Goal: Task Accomplishment & Management: Complete application form

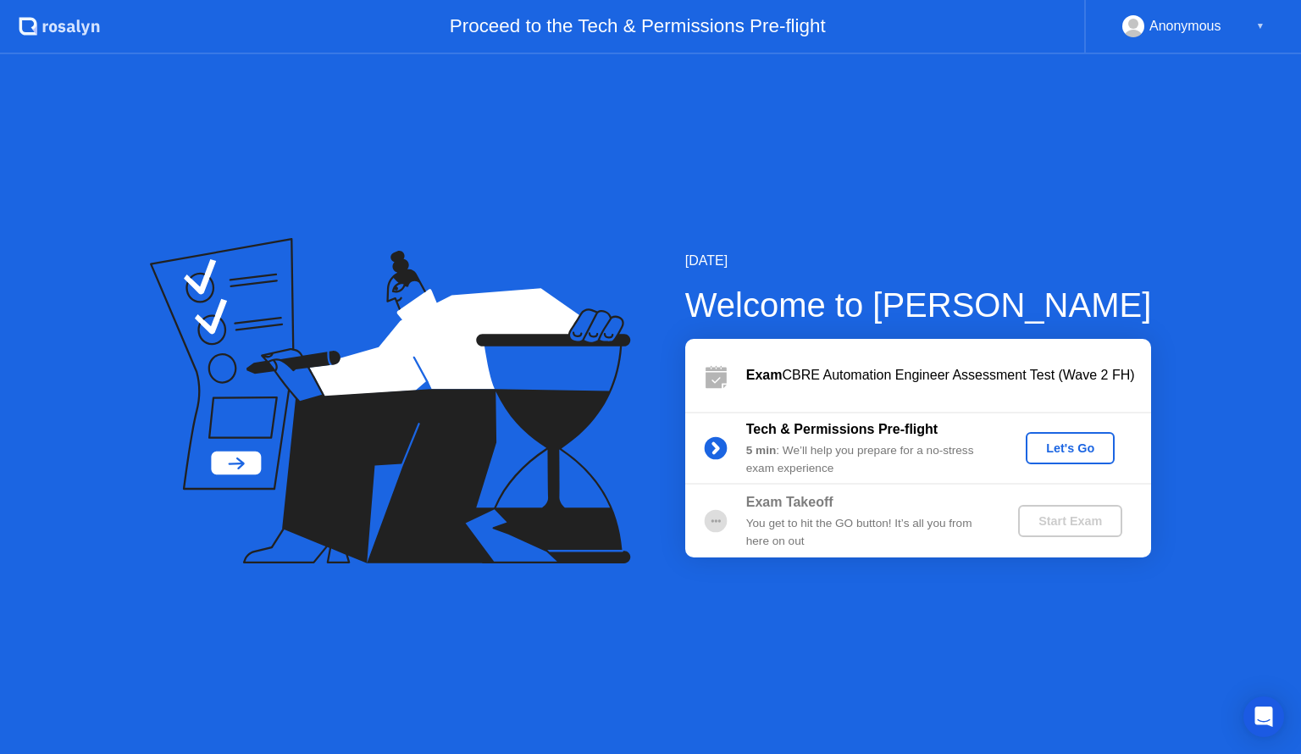
click at [1067, 437] on button "Let's Go" at bounding box center [1070, 448] width 89 height 32
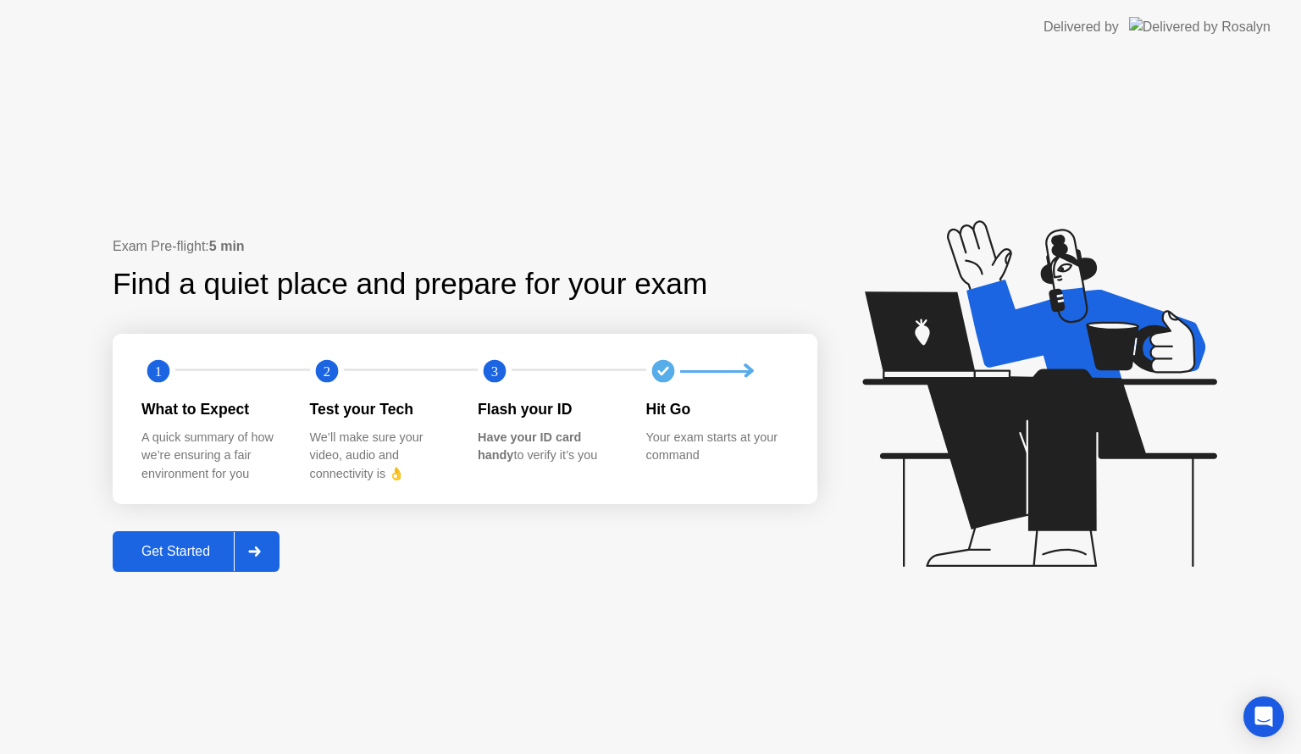
click at [261, 546] on icon at bounding box center [254, 551] width 13 height 10
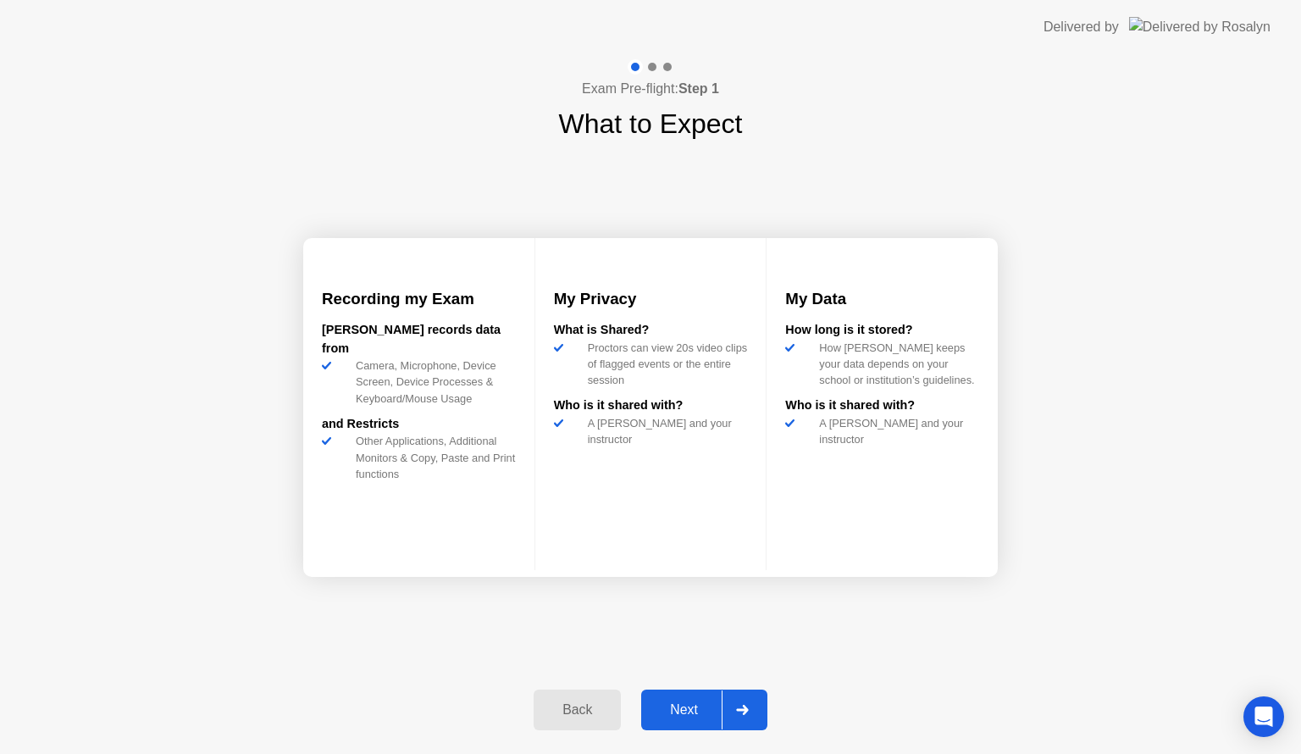
click at [739, 714] on icon at bounding box center [742, 710] width 13 height 10
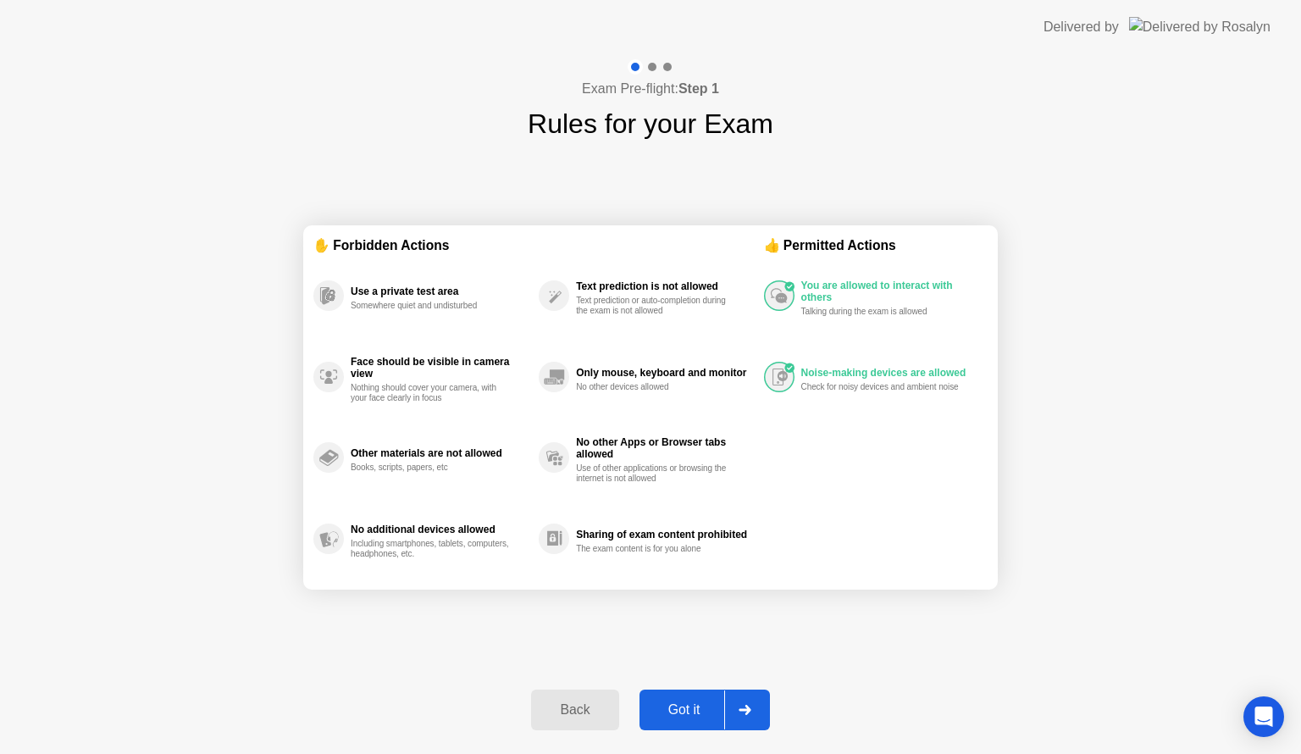
click at [752, 698] on div at bounding box center [744, 709] width 41 height 39
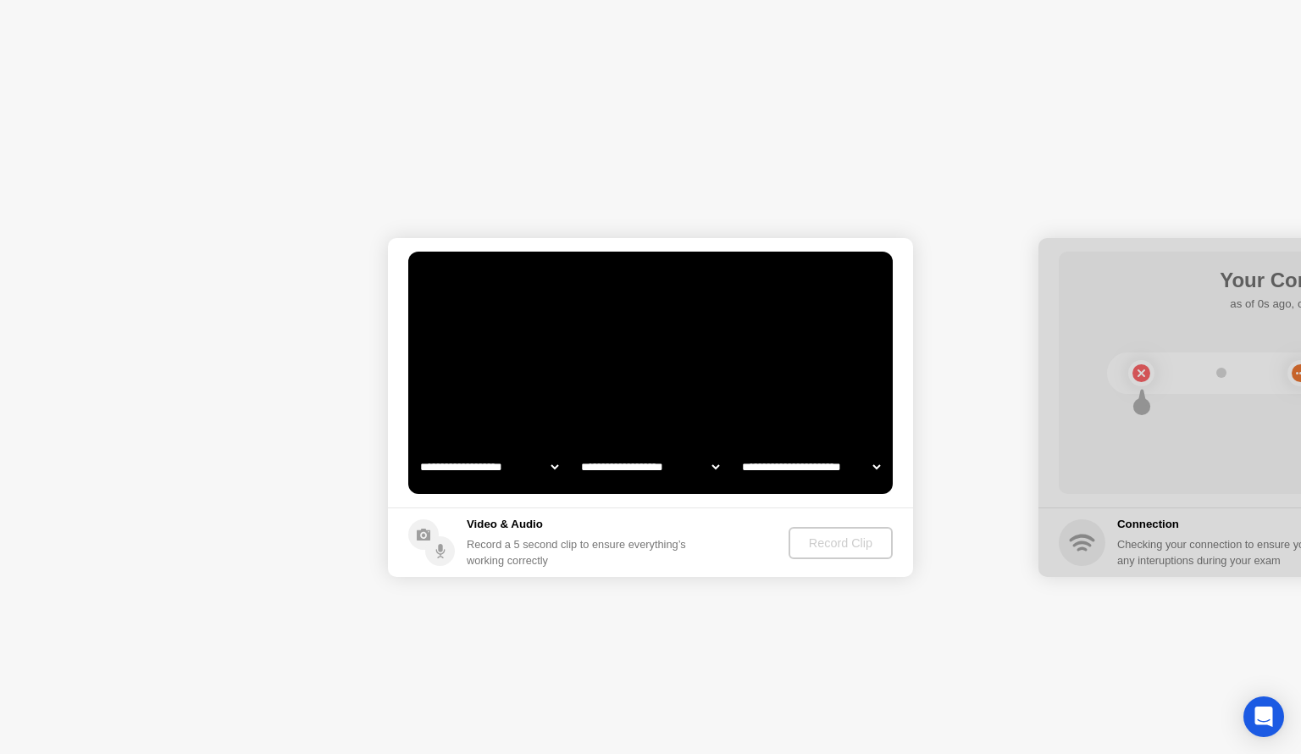
select select "**********"
select select "*******"
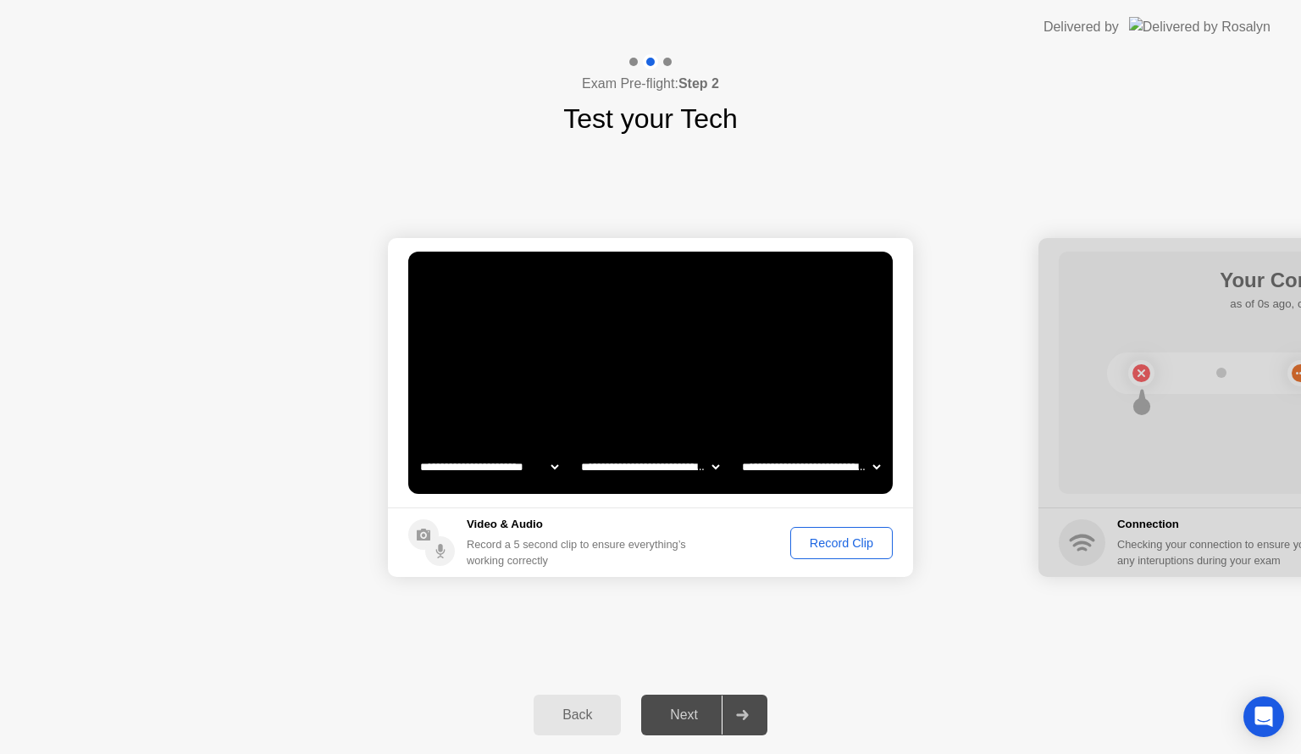
click at [857, 542] on div "Record Clip" at bounding box center [841, 543] width 91 height 14
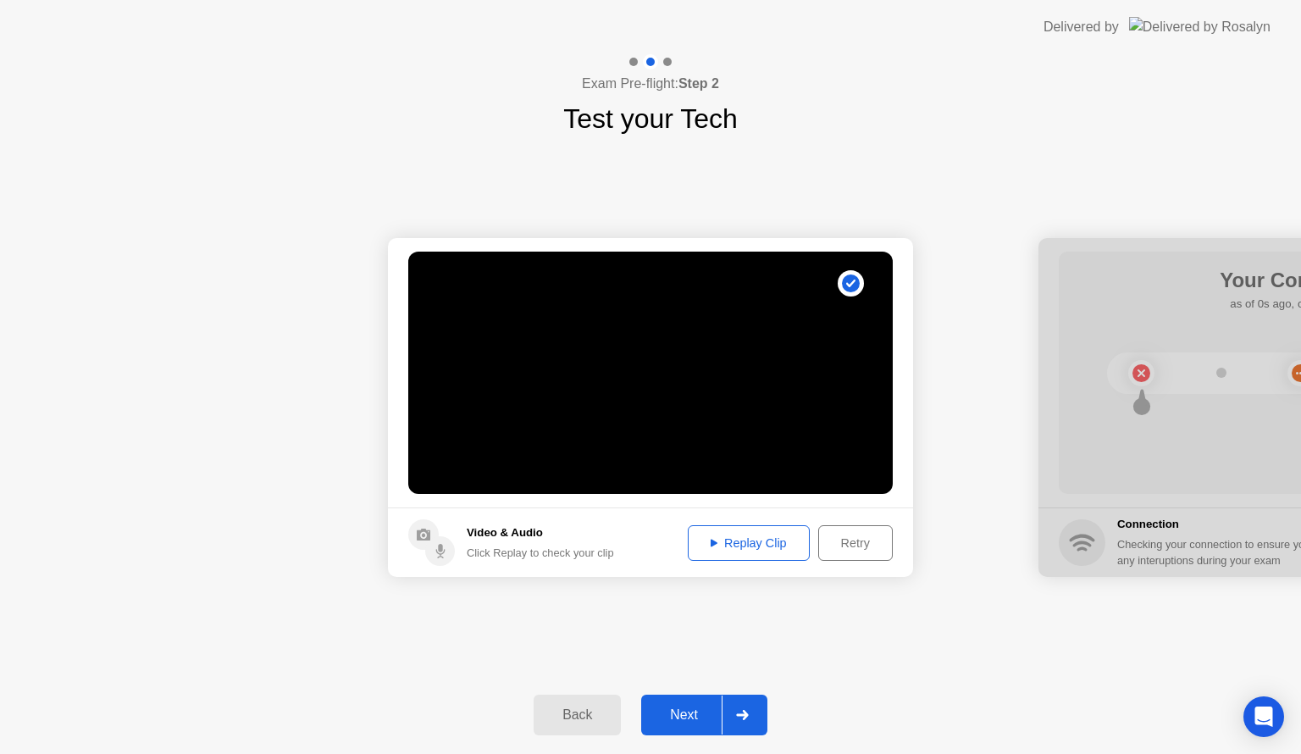
click at [716, 538] on div "Replay Clip" at bounding box center [749, 543] width 110 height 14
click at [743, 710] on icon at bounding box center [742, 715] width 13 height 10
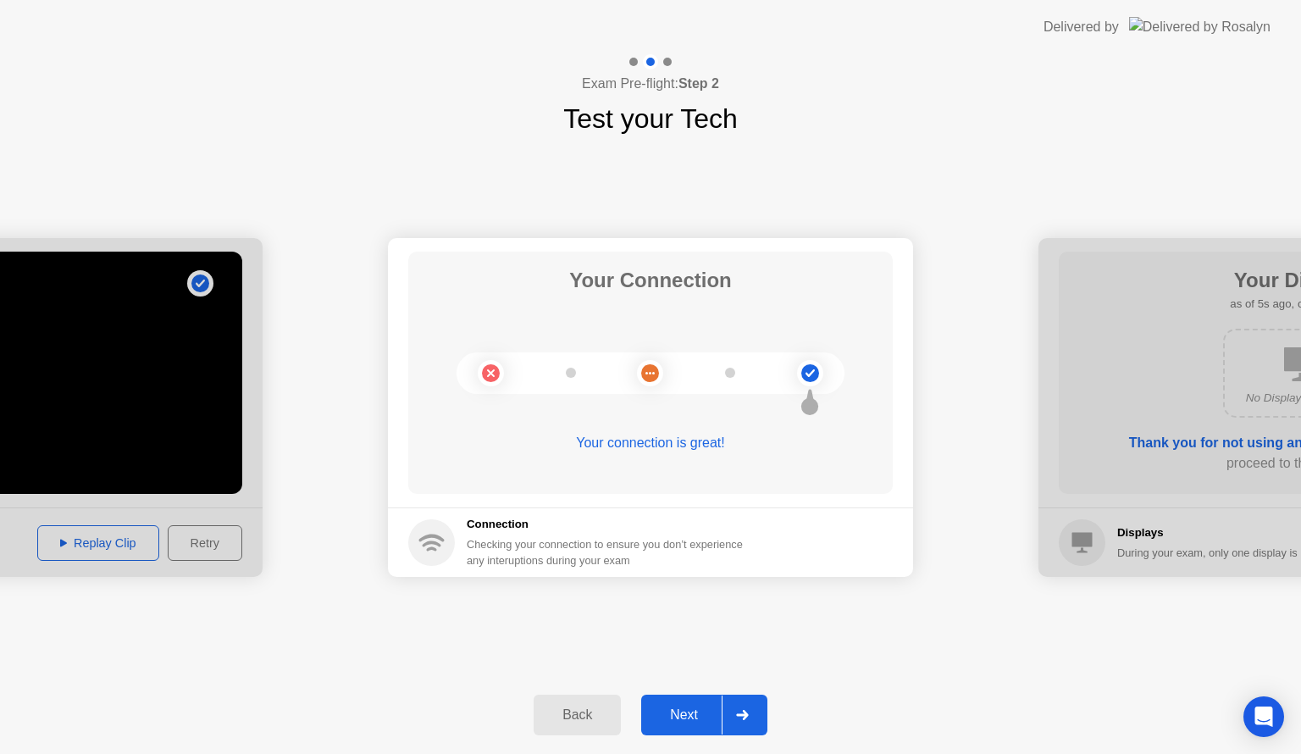
click at [739, 722] on div at bounding box center [742, 714] width 41 height 39
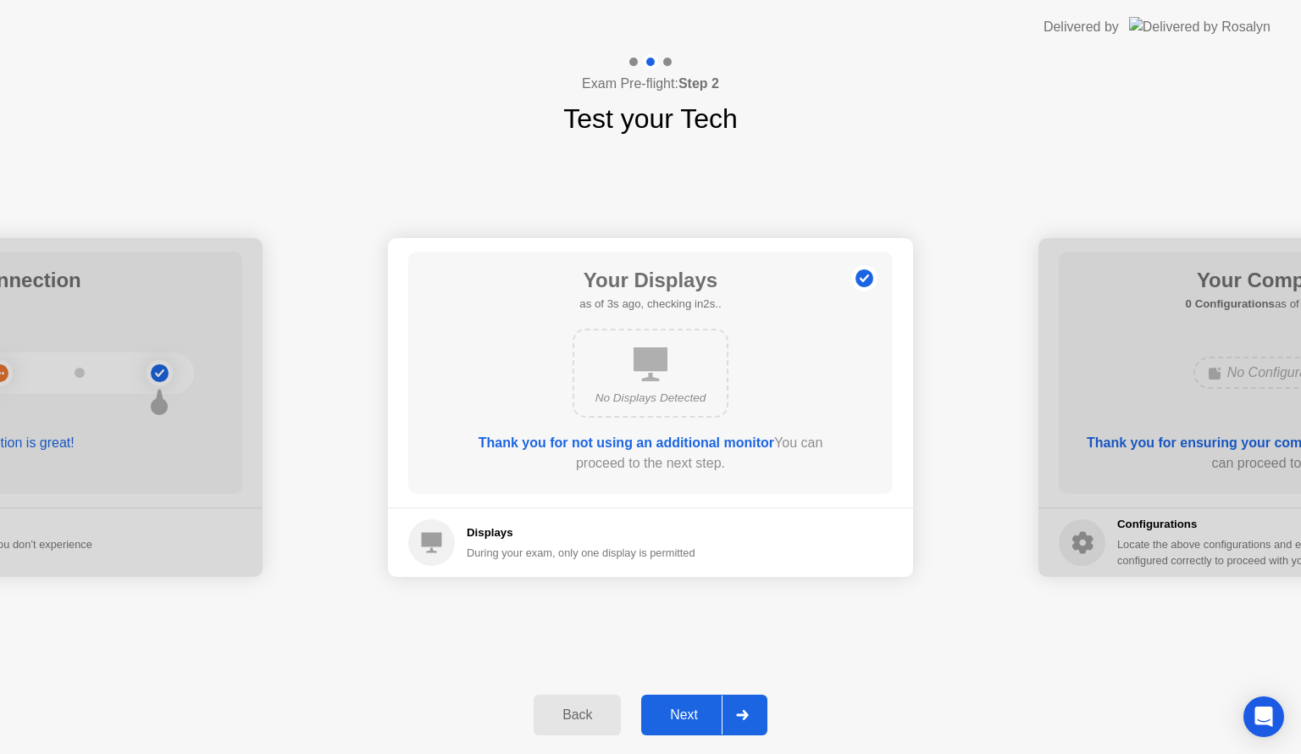
click at [745, 727] on div at bounding box center [742, 714] width 41 height 39
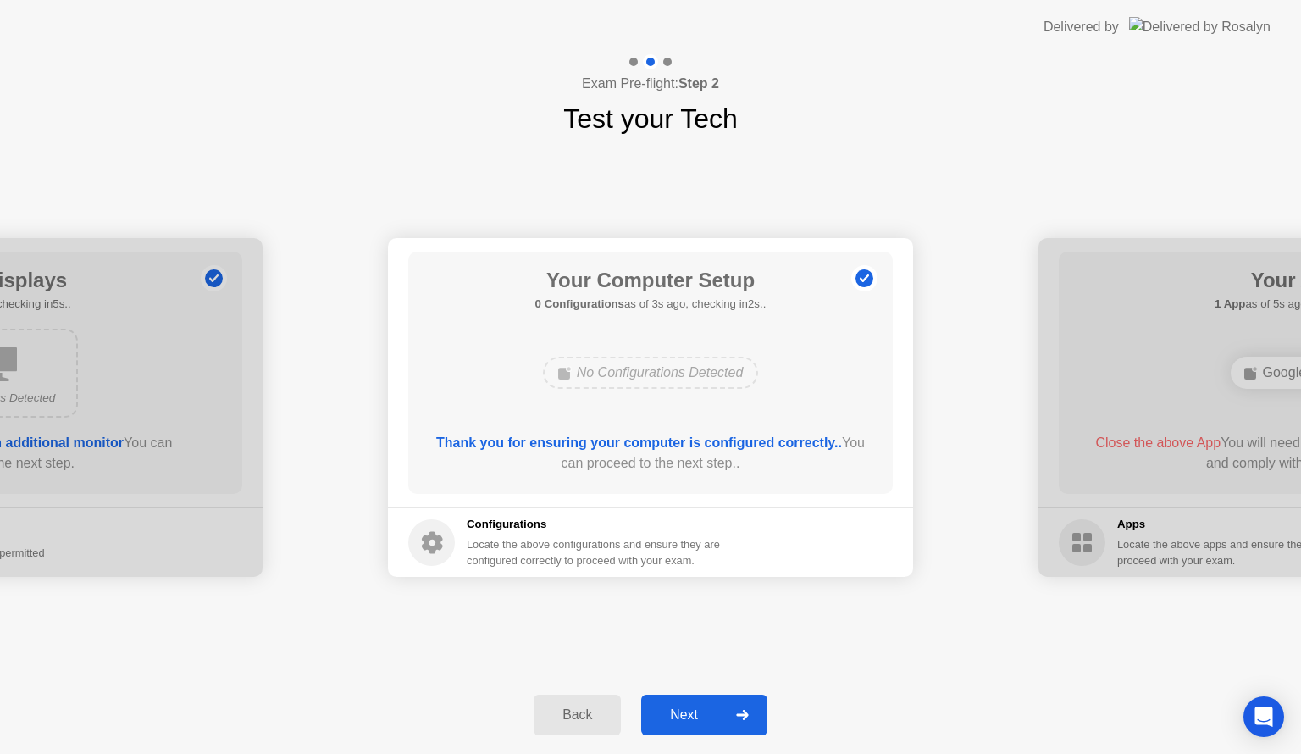
click at [752, 705] on div at bounding box center [742, 714] width 41 height 39
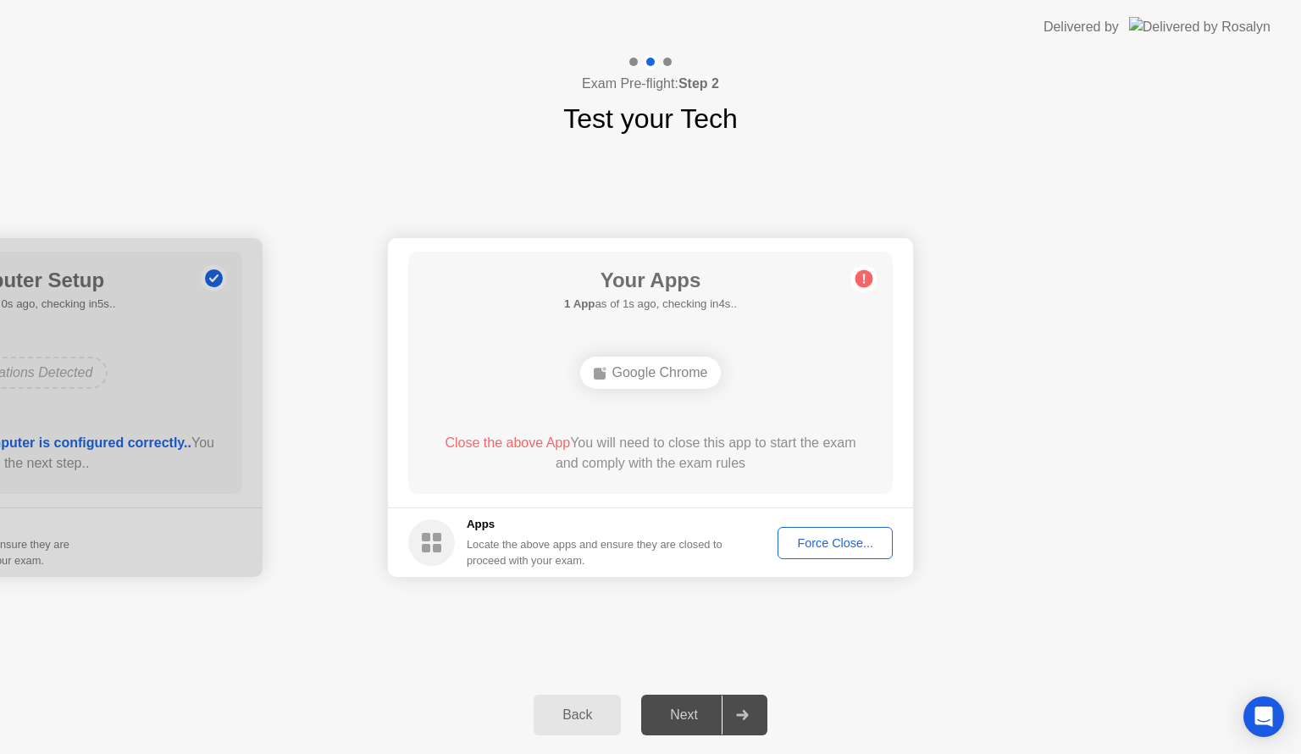
click at [833, 538] on div "Force Close..." at bounding box center [834, 543] width 103 height 14
click at [843, 543] on div "Force Close..." at bounding box center [834, 543] width 103 height 14
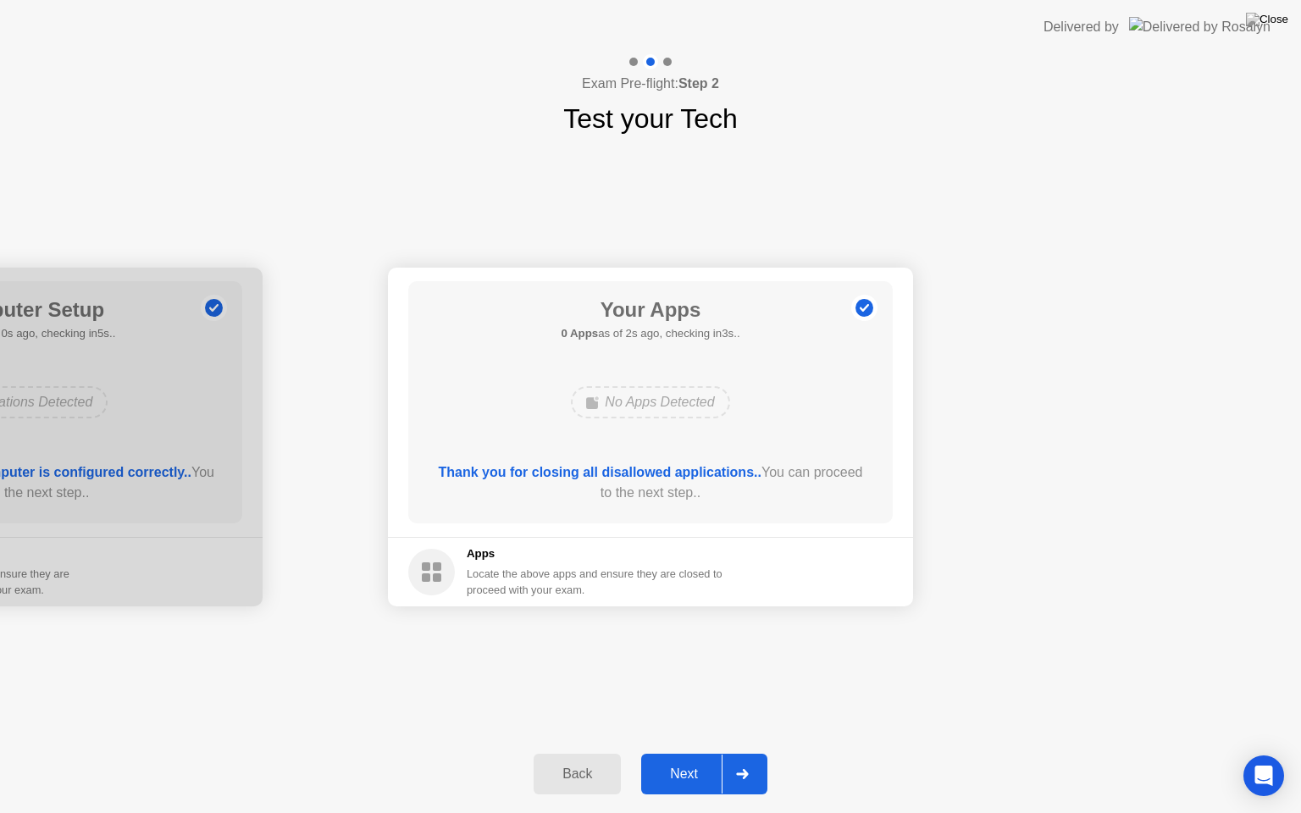
click at [739, 753] on div at bounding box center [742, 774] width 41 height 39
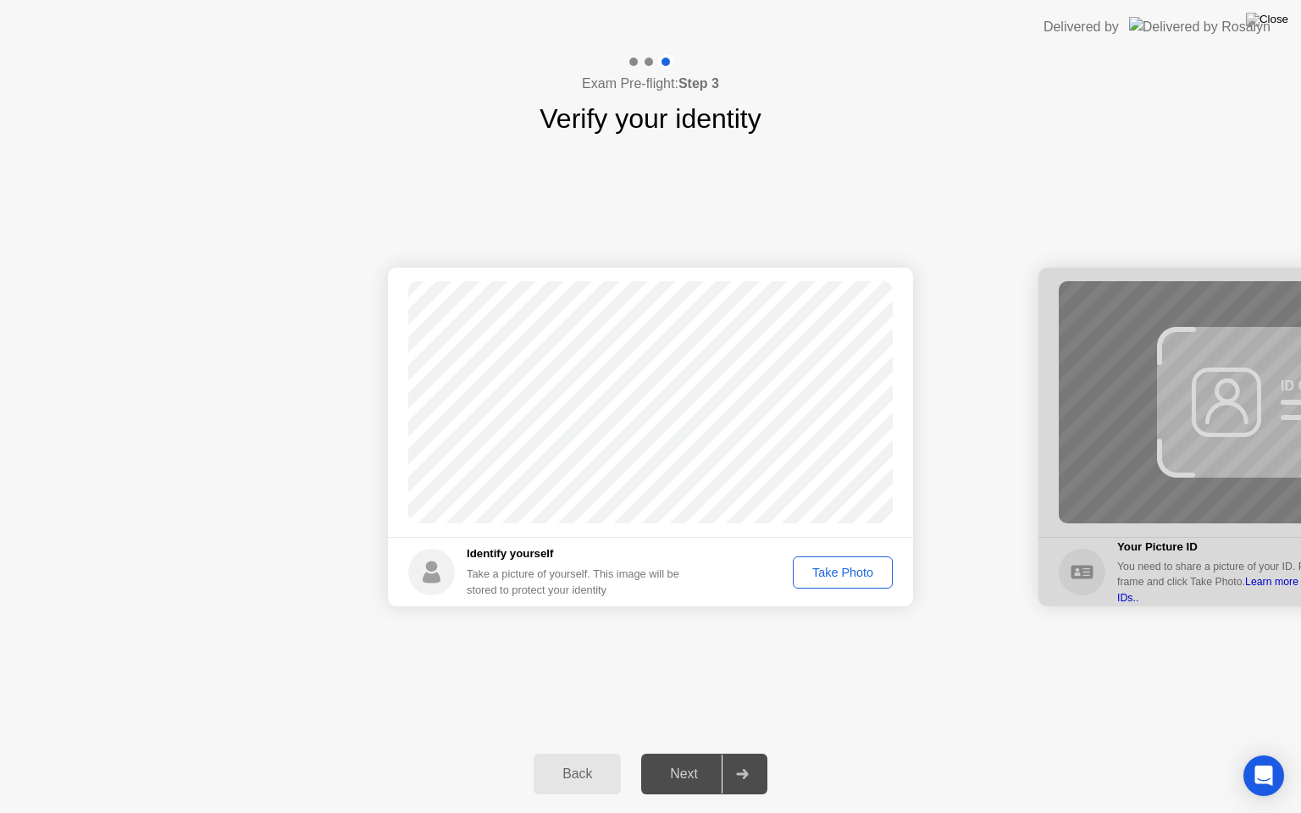
drag, startPoint x: 754, startPoint y: 622, endPoint x: 777, endPoint y: 629, distance: 24.9
click at [777, 629] on div "Success Photo is correctly taken Identify yourself Take a picture of yourself. …" at bounding box center [650, 437] width 1301 height 596
click at [839, 576] on div "Take Photo" at bounding box center [843, 573] width 88 height 14
click at [749, 753] on div at bounding box center [742, 774] width 41 height 39
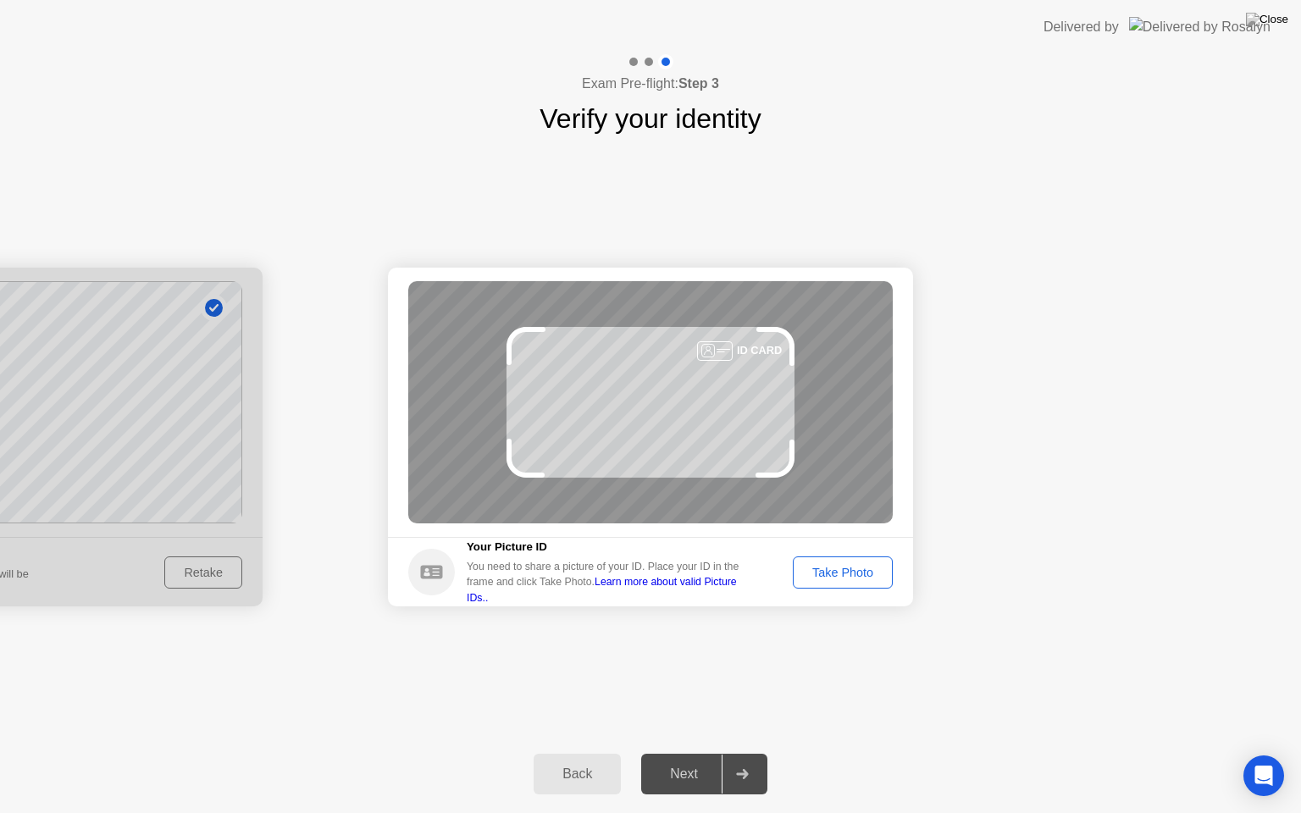
click at [838, 572] on div "Take Photo" at bounding box center [843, 573] width 88 height 14
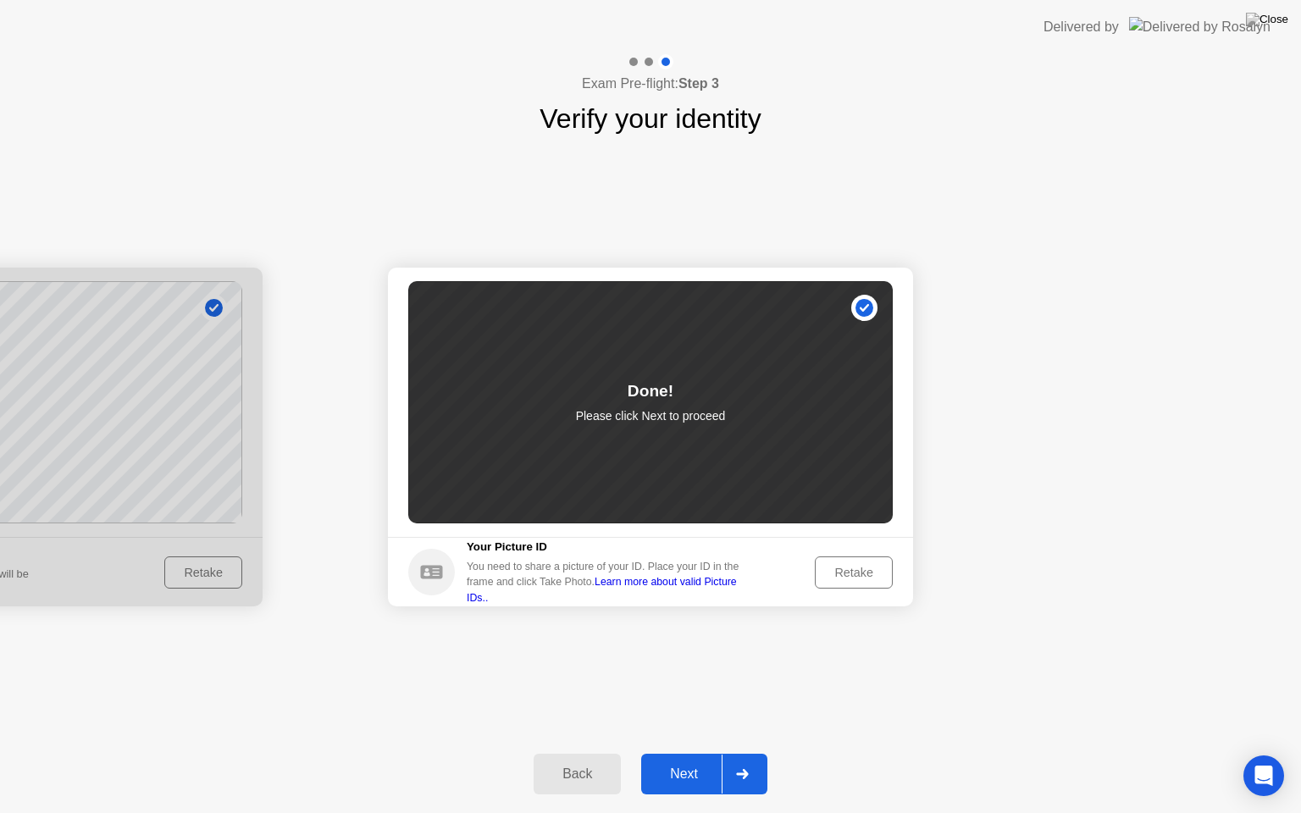
click at [743, 753] on div at bounding box center [742, 774] width 41 height 39
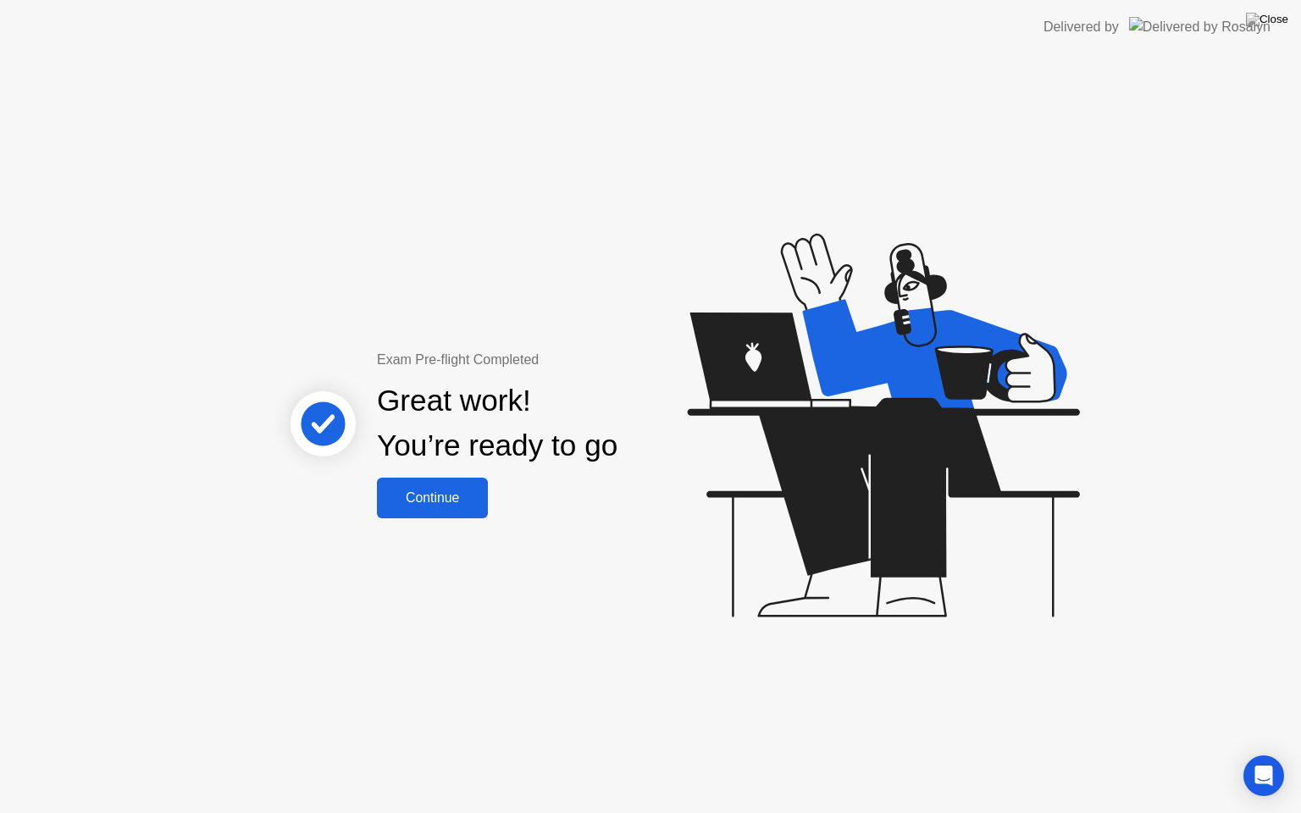
click at [439, 496] on div "Continue" at bounding box center [432, 497] width 101 height 15
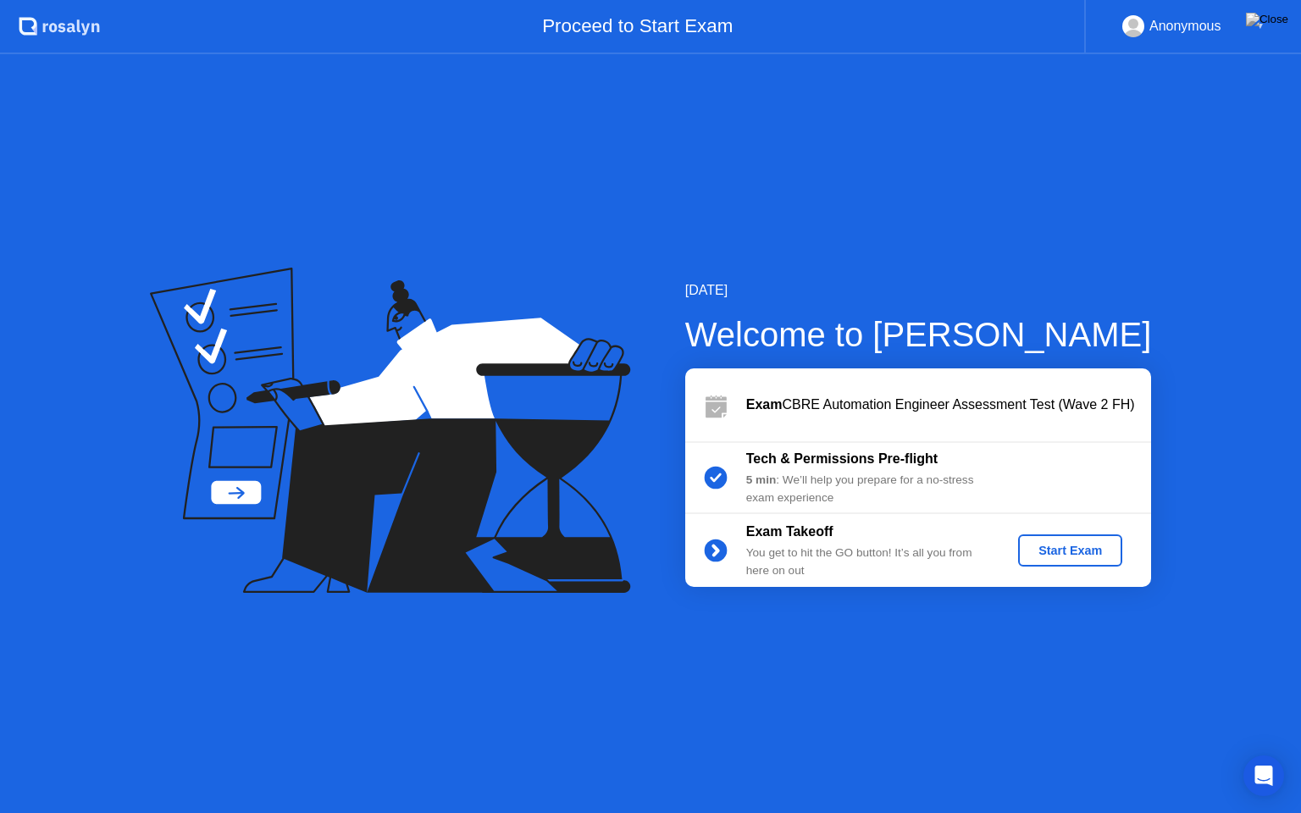
click at [1081, 556] on div "Start Exam" at bounding box center [1070, 551] width 91 height 14
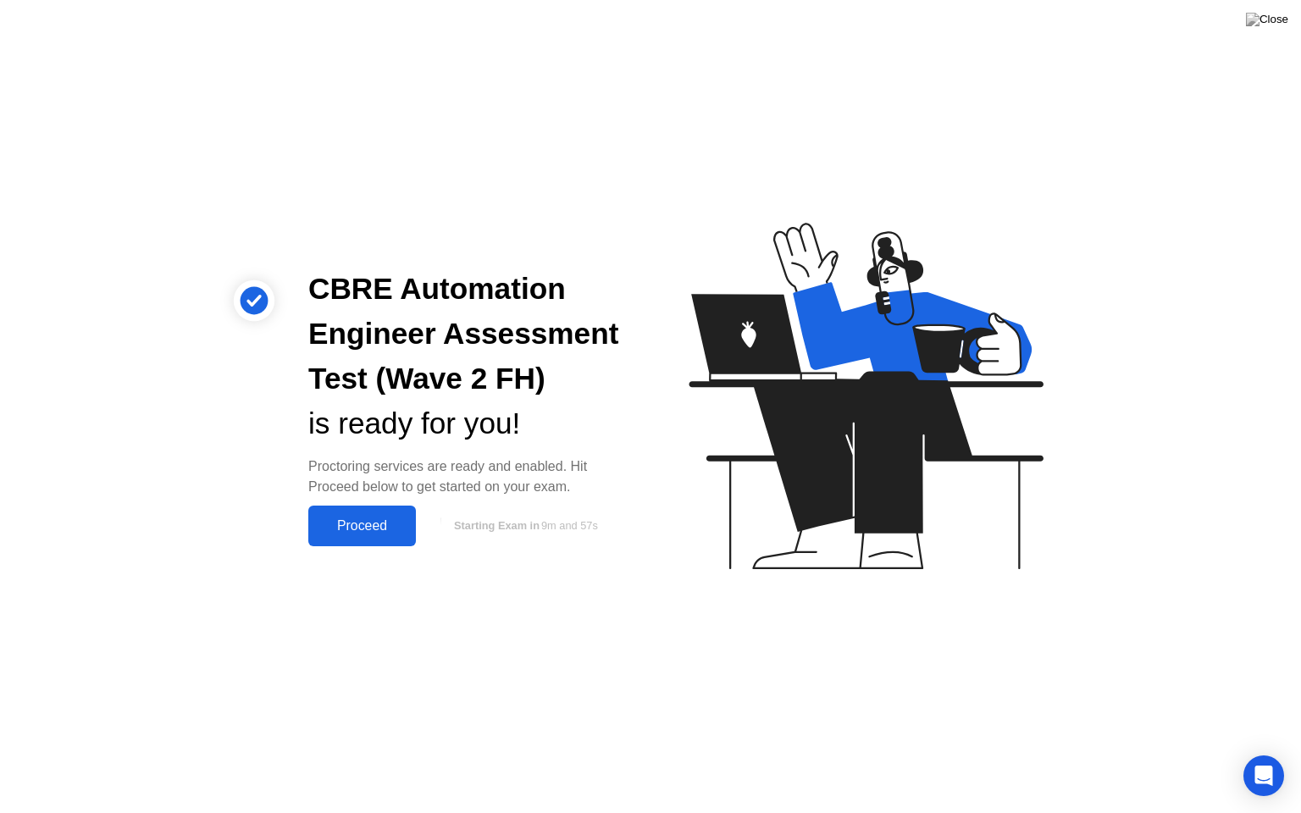
click at [362, 531] on div "Proceed" at bounding box center [361, 525] width 97 height 15
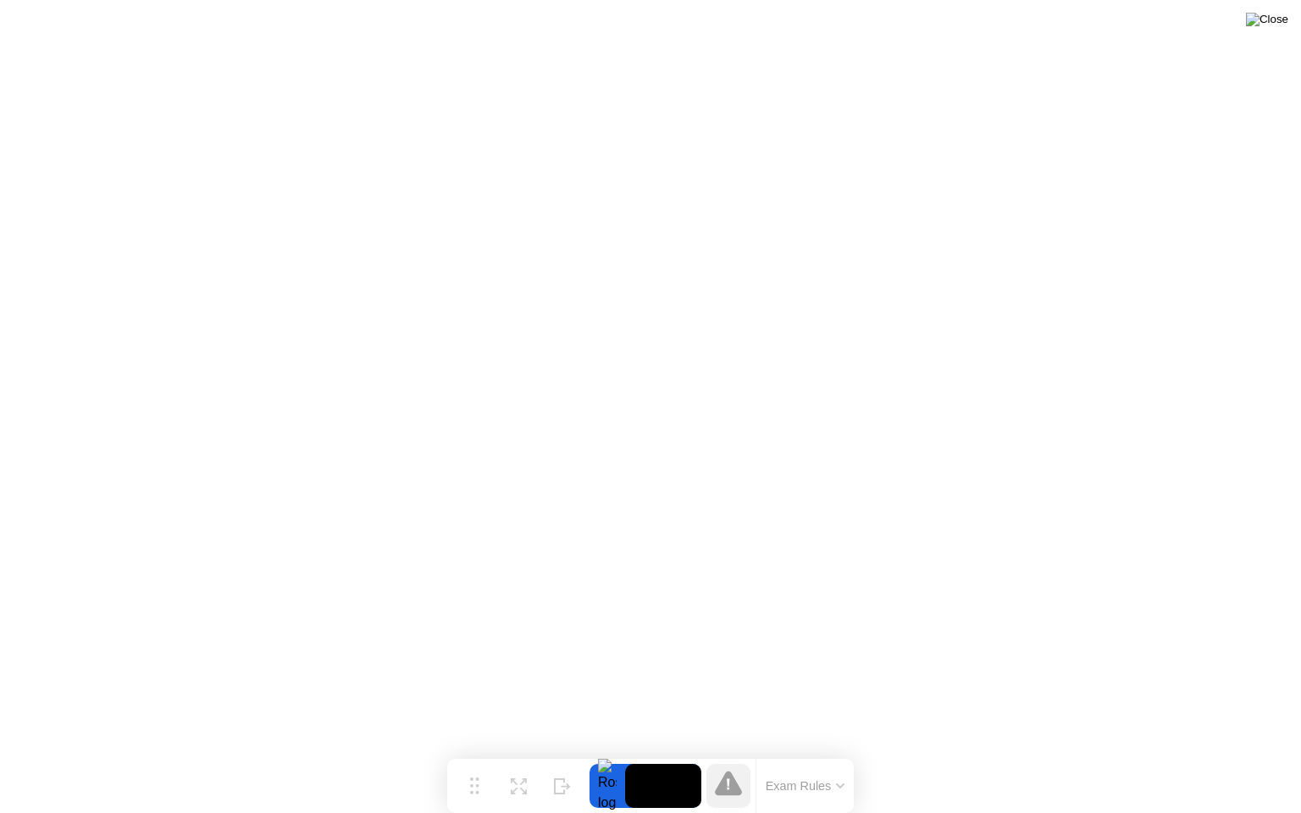
click at [1277, 22] on img at bounding box center [1267, 20] width 42 height 14
